Goal: Navigation & Orientation: Find specific page/section

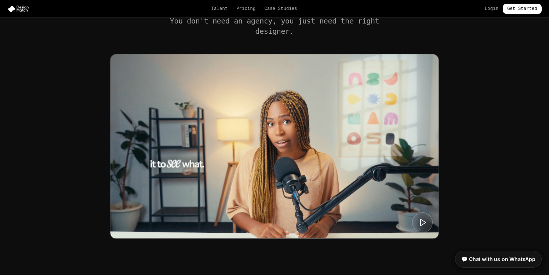
scroll to position [257, 0]
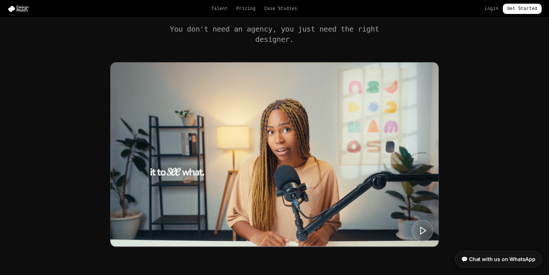
click at [422, 236] on button at bounding box center [423, 230] width 22 height 22
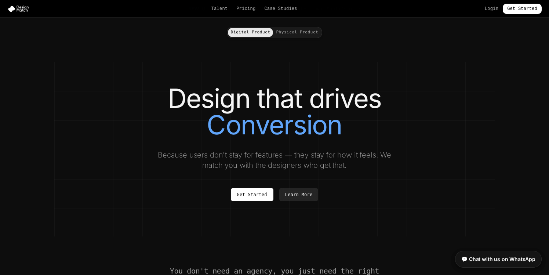
scroll to position [0, 0]
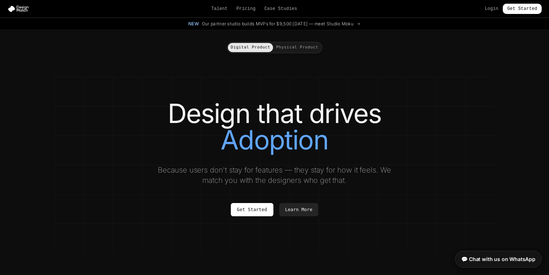
click at [286, 50] on button "Physical Product" at bounding box center [297, 47] width 48 height 9
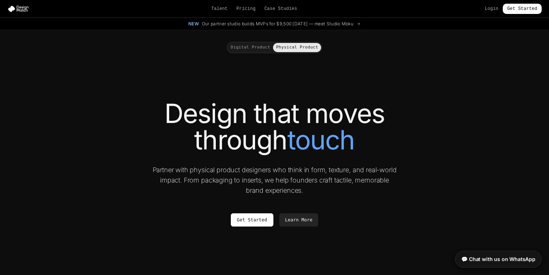
click at [240, 41] on div "Digital Product Physical Product" at bounding box center [274, 41] width 440 height 23
click at [240, 50] on button "Digital Product" at bounding box center [251, 47] width 46 height 9
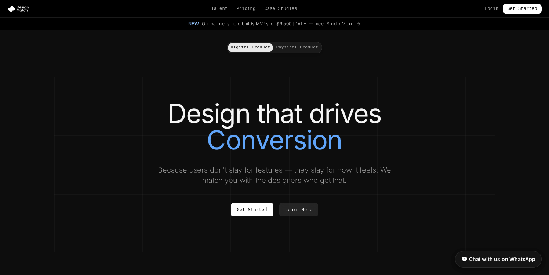
click at [273, 47] on button "Physical Product" at bounding box center [297, 47] width 48 height 9
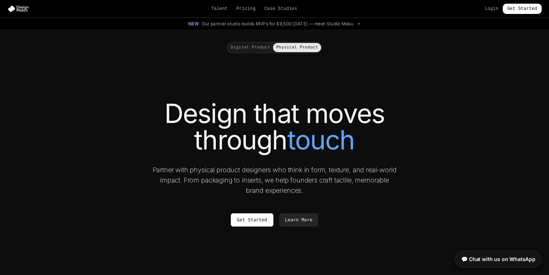
click at [254, 46] on button "Digital Product" at bounding box center [251, 47] width 46 height 9
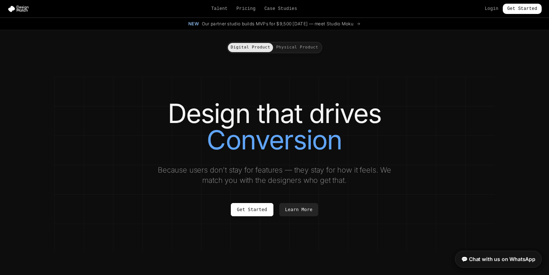
click at [298, 49] on button "Physical Product" at bounding box center [297, 47] width 48 height 9
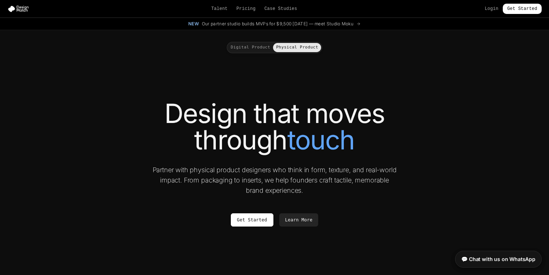
click at [246, 47] on button "Digital Product" at bounding box center [251, 47] width 46 height 9
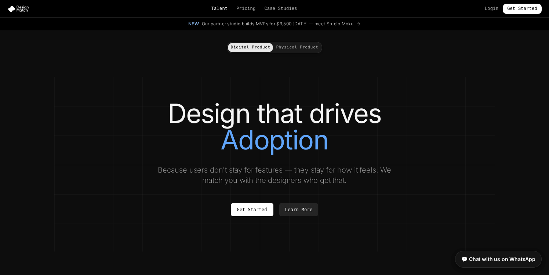
click at [219, 8] on link "Talent" at bounding box center [219, 9] width 17 height 6
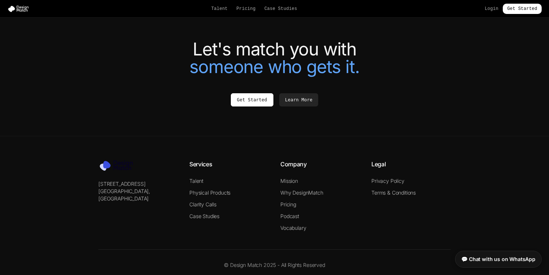
scroll to position [1643, 0]
